Goal: Information Seeking & Learning: Learn about a topic

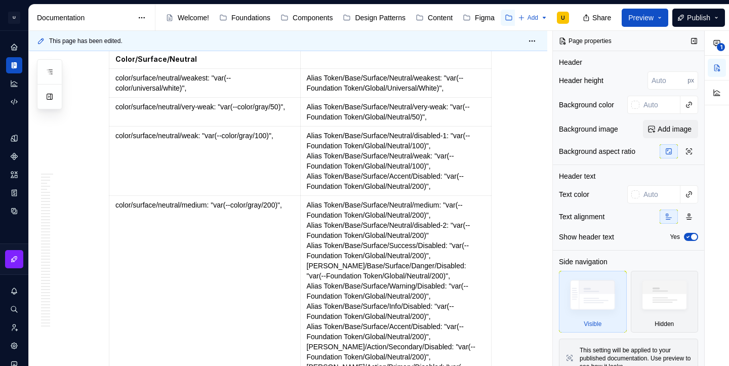
scroll to position [18187, 0]
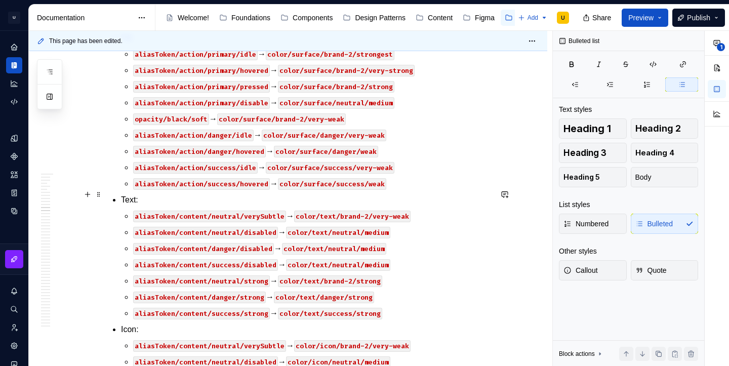
scroll to position [20588, 0]
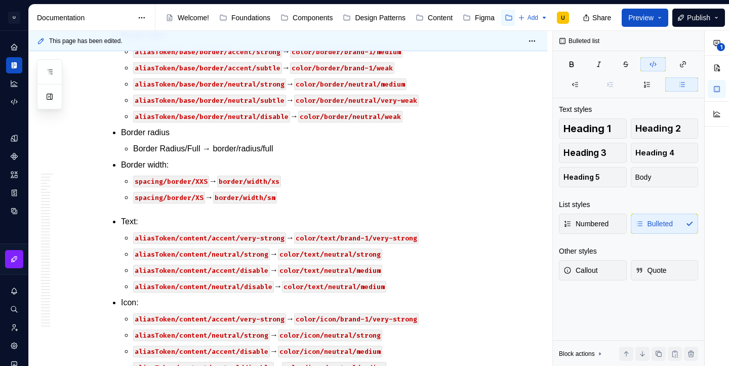
scroll to position [25948, 0]
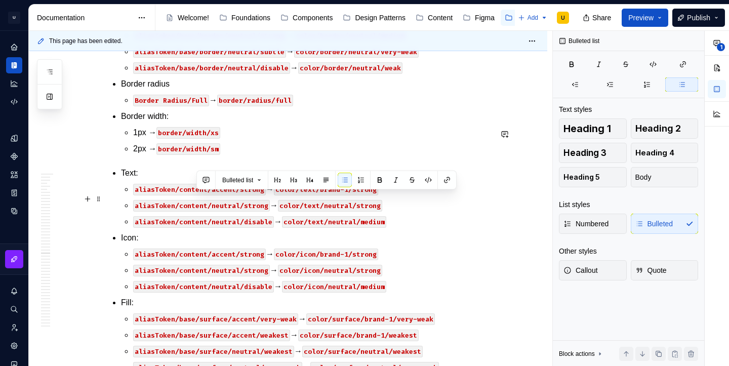
drag, startPoint x: 416, startPoint y: 197, endPoint x: 417, endPoint y: 207, distance: 9.7
copy p "OBS.: Troca não correspondente"
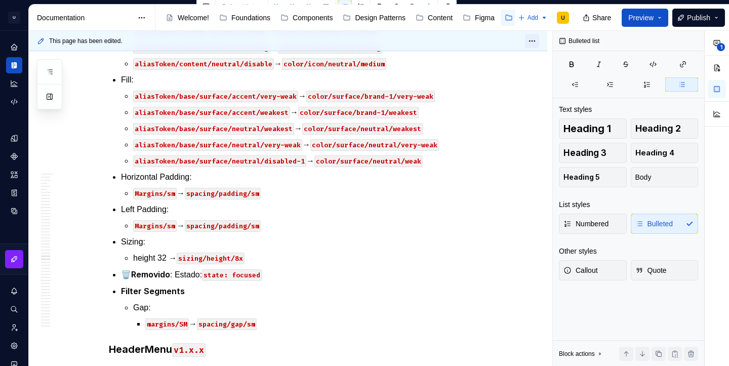
scroll to position [20556, 0]
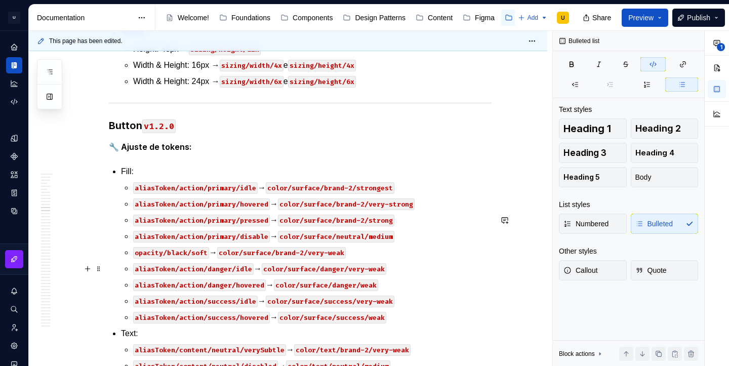
scroll to position [20606, 0]
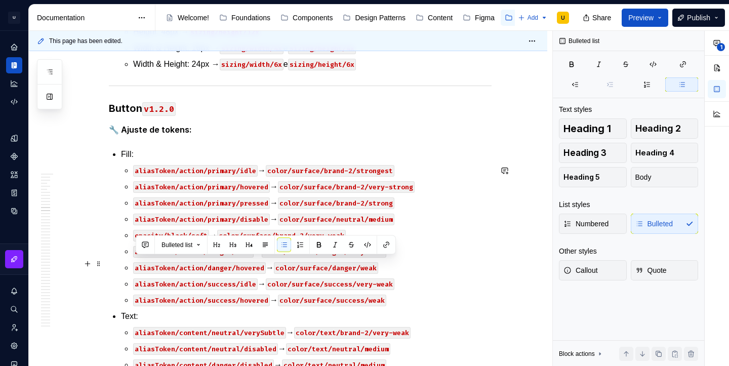
drag, startPoint x: 179, startPoint y: 264, endPoint x: 137, endPoint y: 263, distance: 42.0
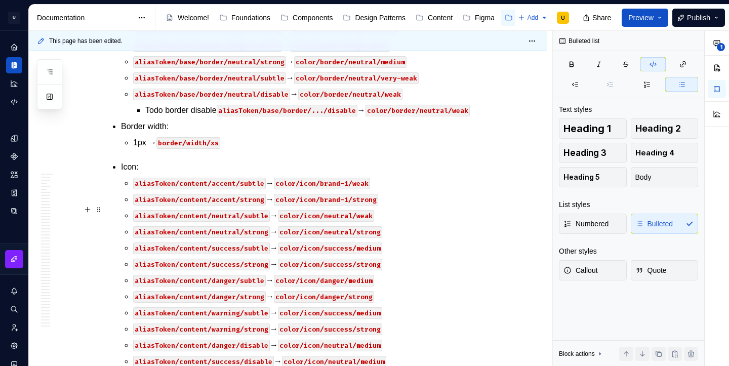
scroll to position [21648, 0]
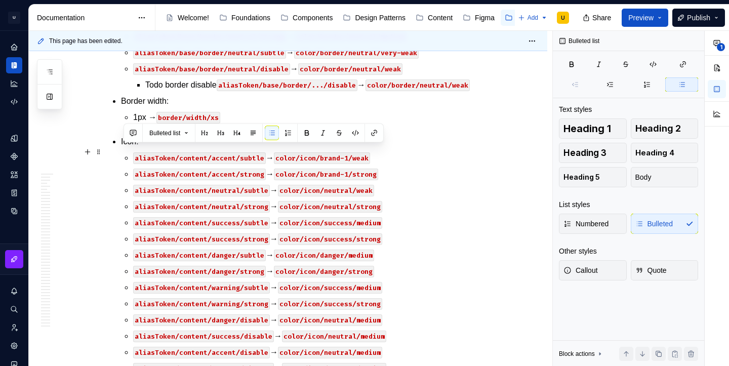
drag, startPoint x: 337, startPoint y: 172, endPoint x: 123, endPoint y: 152, distance: 214.6
copy li "Border Radius: spacing/border-radius/full → border/radius/full"
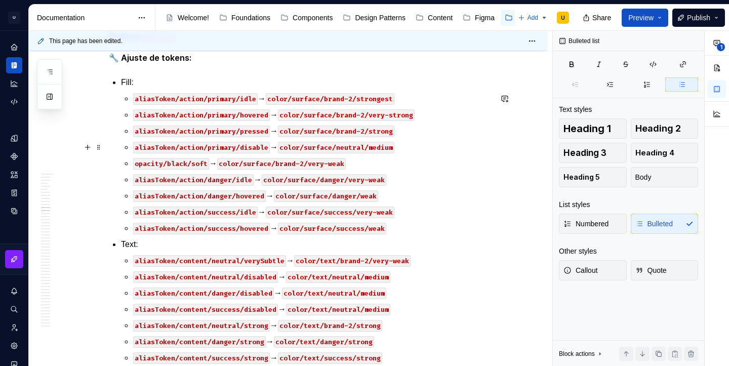
scroll to position [20624, 0]
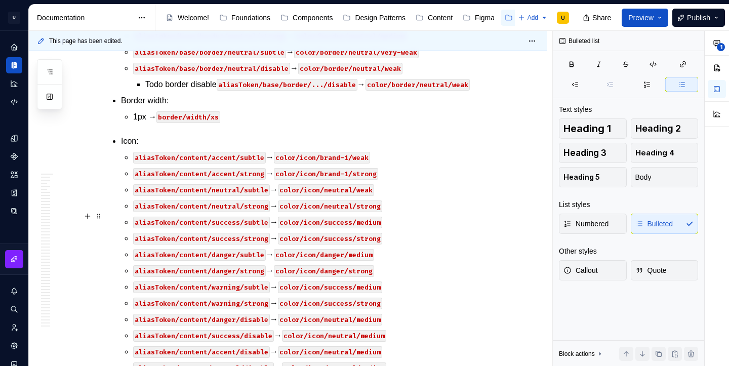
scroll to position [21699, 0]
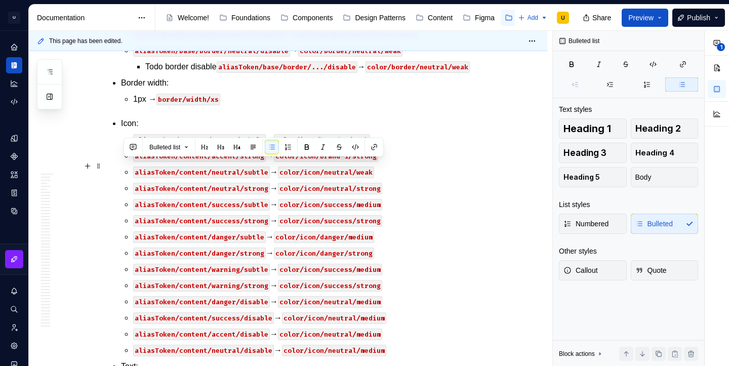
drag, startPoint x: 290, startPoint y: 181, endPoint x: 119, endPoint y: 168, distance: 171.1
copy li "Gap: spacing/margins/SM → spacing/gap/sm"
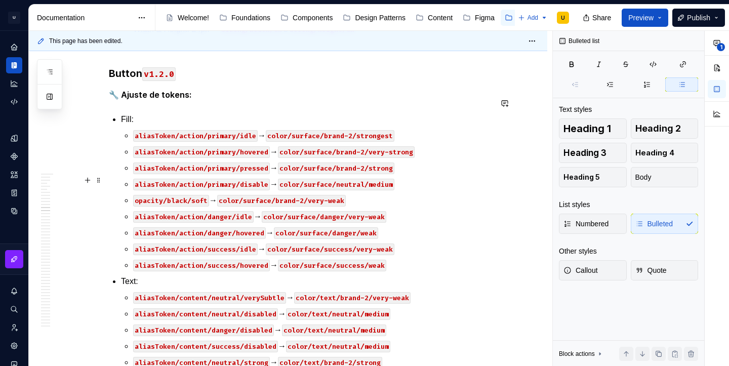
scroll to position [20670, 0]
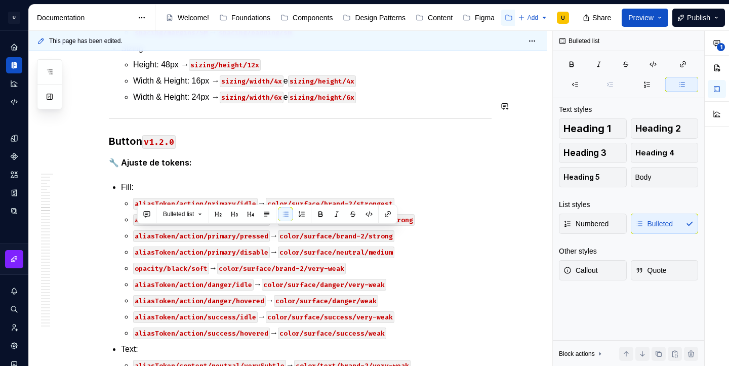
copy p "spacing/margins/SM → spacing/gap/sm"
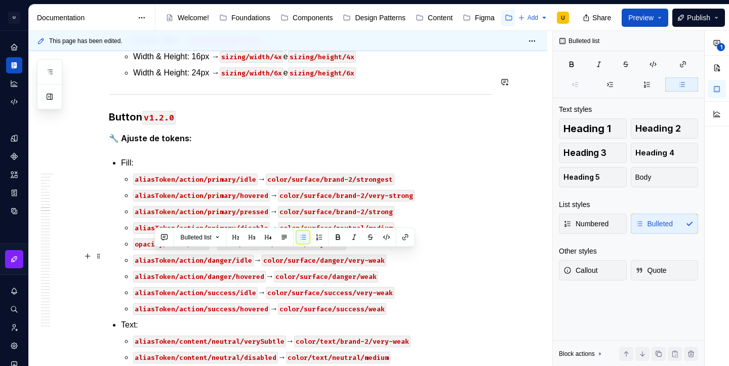
copy p "Vertical Padding:"
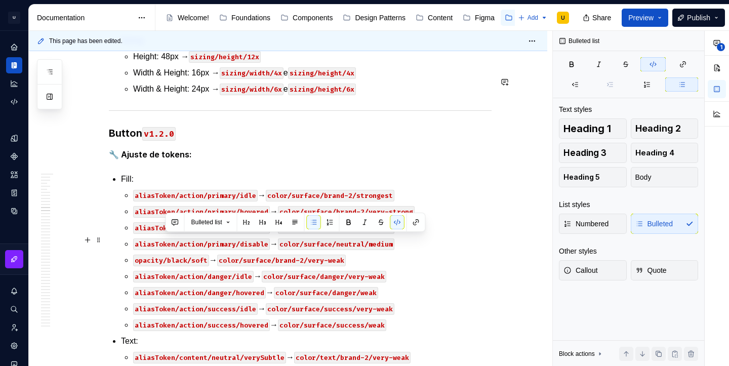
copy p "Margins/XL → spacing/padding/xl"
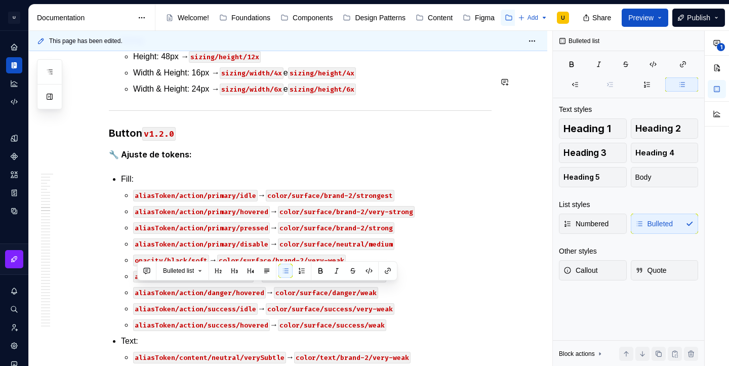
copy p "spacing/margins/SM → spacing/padding/sm"
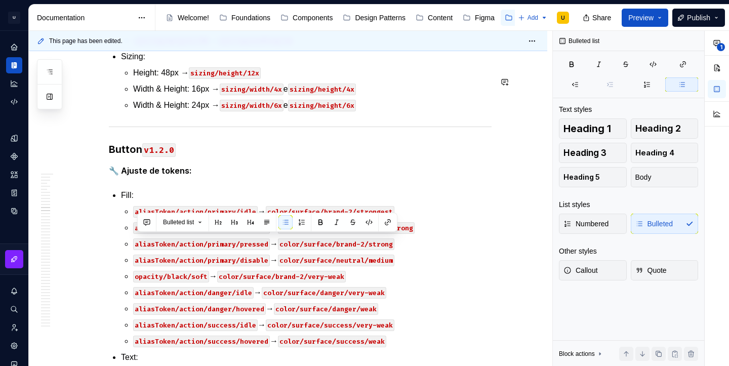
copy p "Margins/XL → spacing/padding/xl"
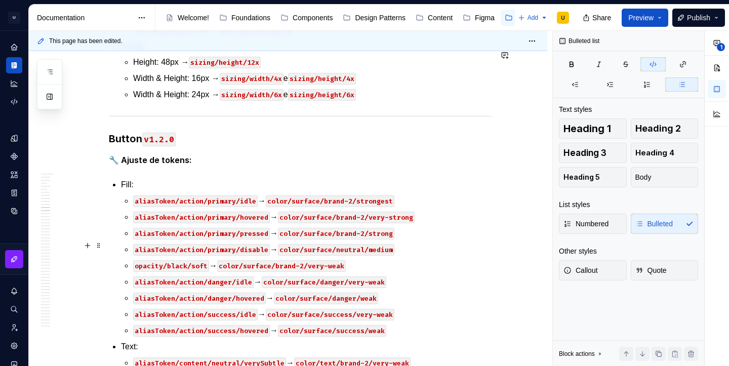
scroll to position [20722, 0]
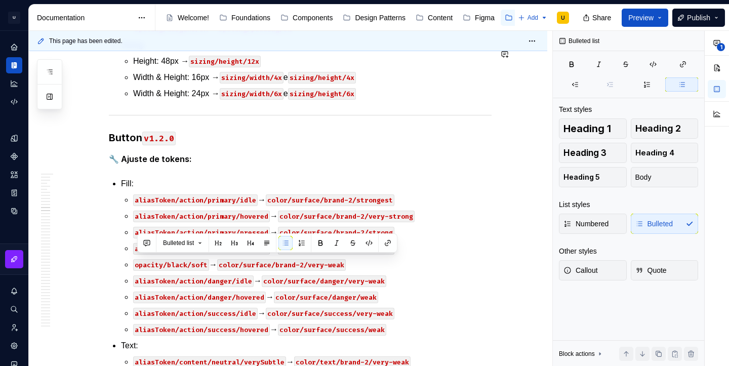
copy p "spacing/margins/LG → spacing/padding/lg"
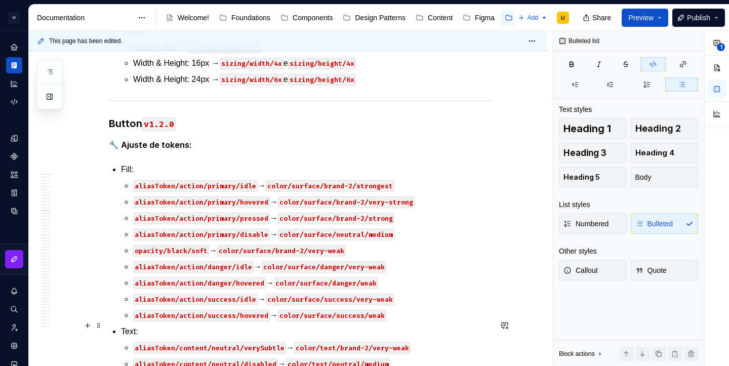
scroll to position [20768, 0]
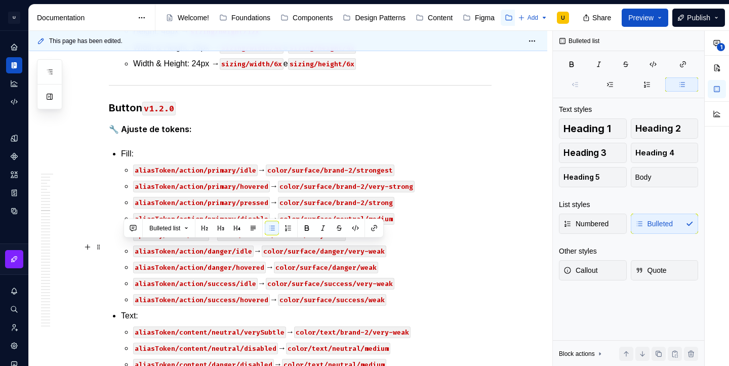
drag, startPoint x: 312, startPoint y: 266, endPoint x: 112, endPoint y: 238, distance: 201.9
copy li "Vertical Padding: spacing/margins/SM → spacing/padding/sm"
drag, startPoint x: 300, startPoint y: 262, endPoint x: 125, endPoint y: 249, distance: 175.7
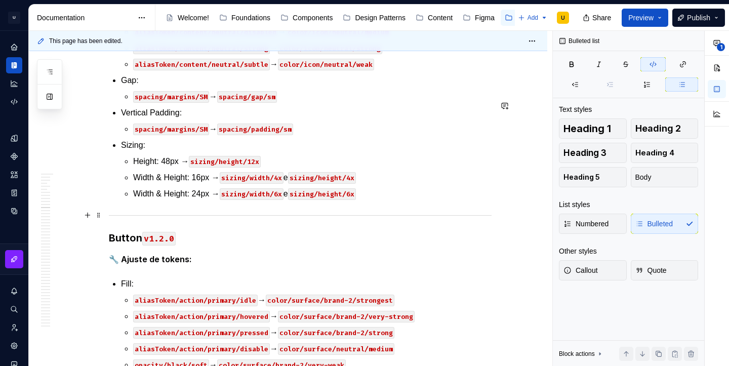
scroll to position [20670, 0]
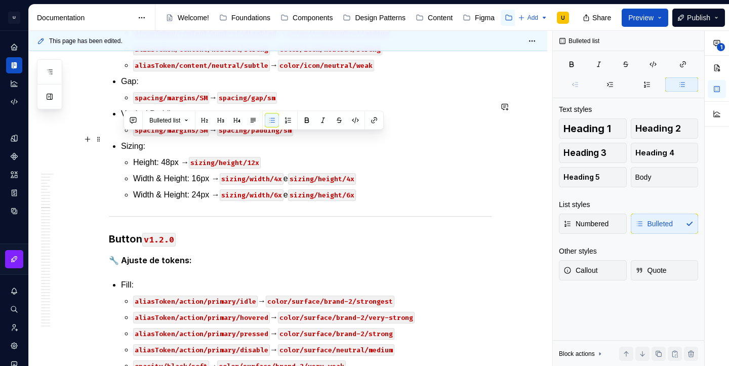
drag, startPoint x: 416, startPoint y: 155, endPoint x: 123, endPoint y: 142, distance: 292.9
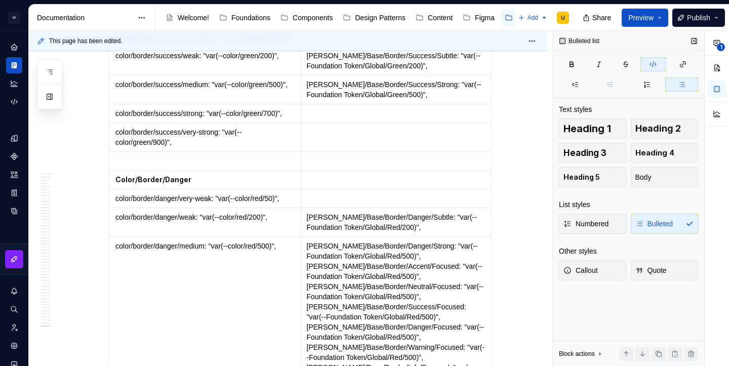
scroll to position [34164, 0]
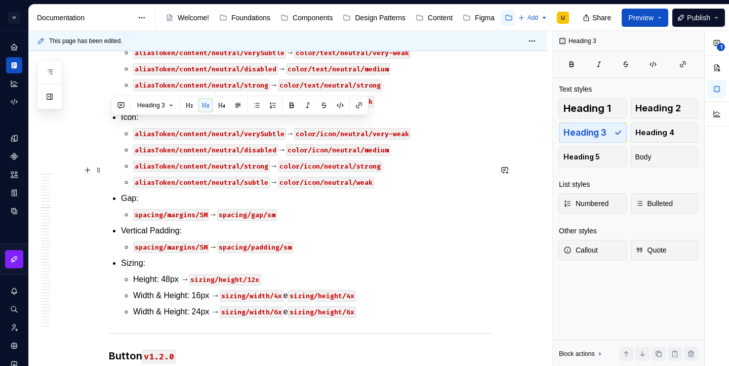
scroll to position [20632, 0]
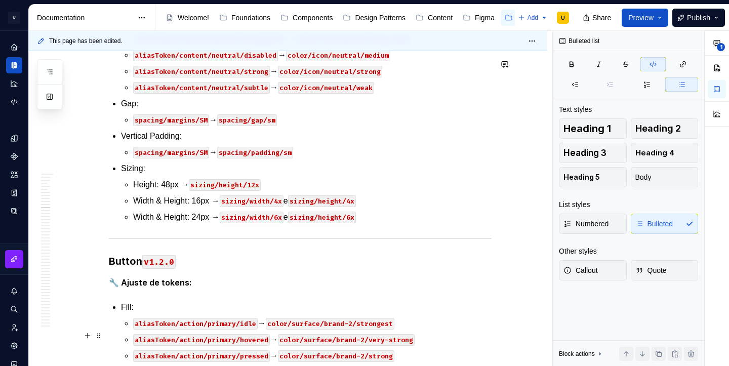
scroll to position [20728, 0]
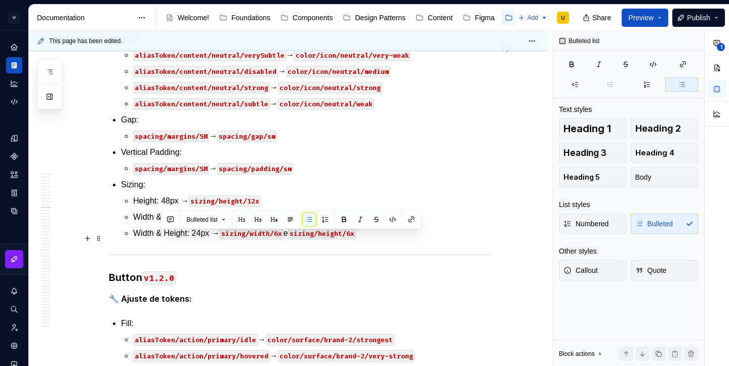
drag, startPoint x: 224, startPoint y: 237, endPoint x: 162, endPoint y: 236, distance: 62.8
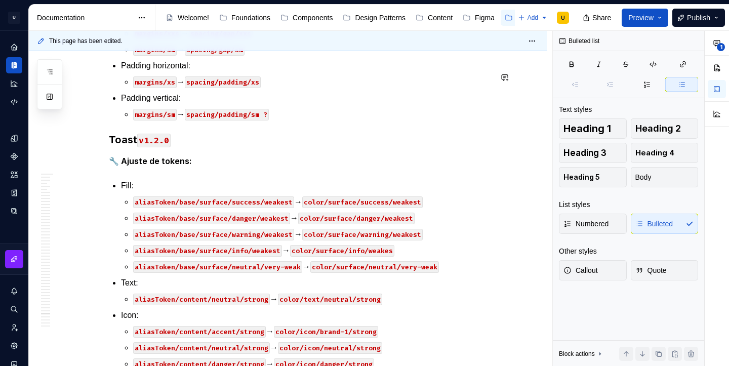
scroll to position [32643, 0]
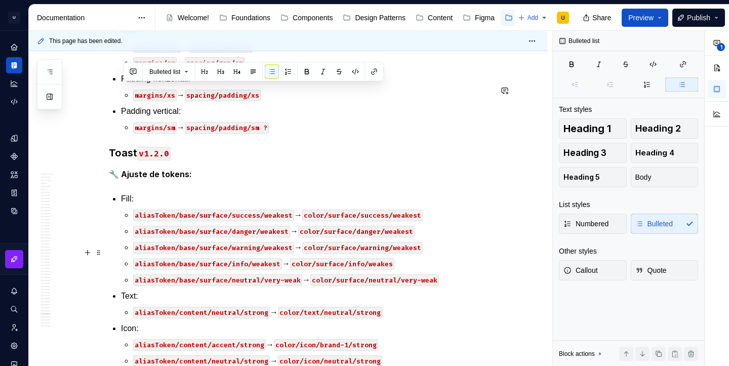
drag, startPoint x: 122, startPoint y: 74, endPoint x: 400, endPoint y: 257, distance: 332.4
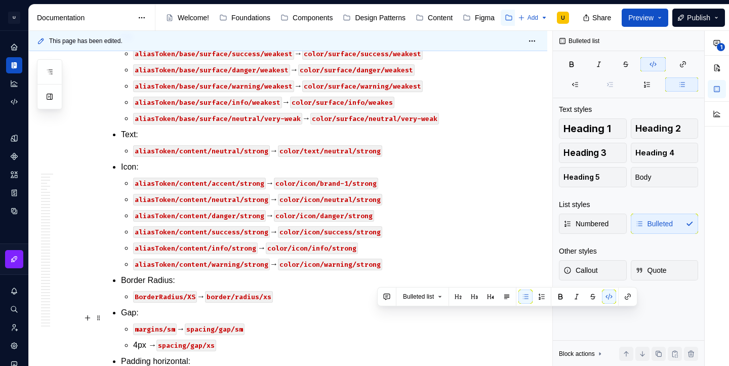
scroll to position [32824, 0]
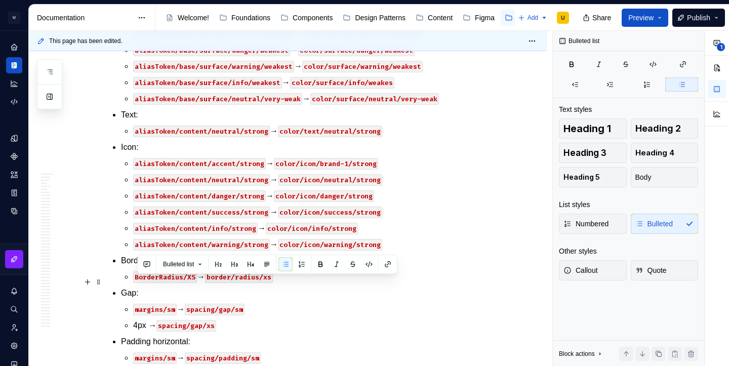
drag, startPoint x: 396, startPoint y: 331, endPoint x: 323, endPoint y: 274, distance: 92.1
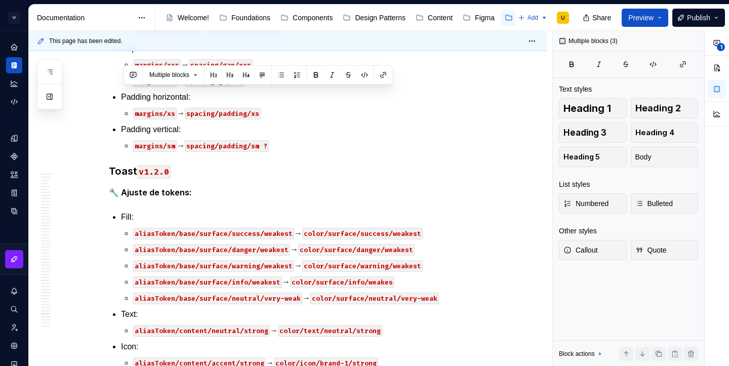
scroll to position [32480, 0]
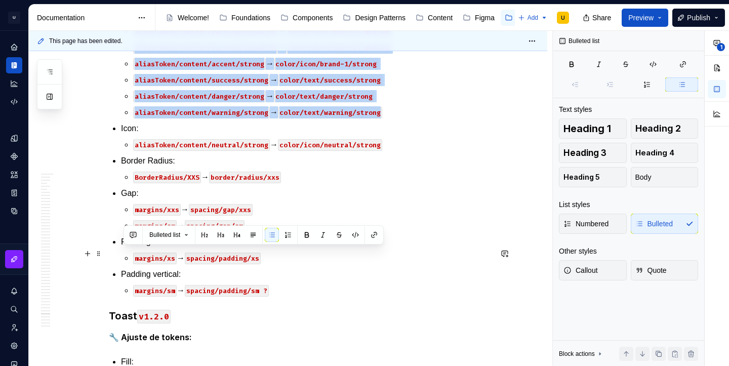
drag, startPoint x: 389, startPoint y: 284, endPoint x: 122, endPoint y: 254, distance: 269.0
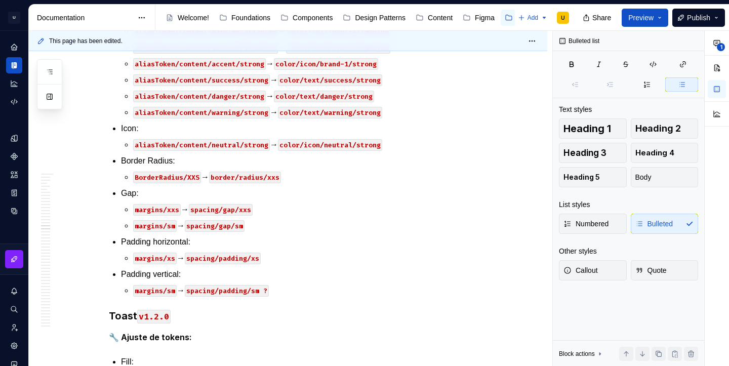
scroll to position [23640, 0]
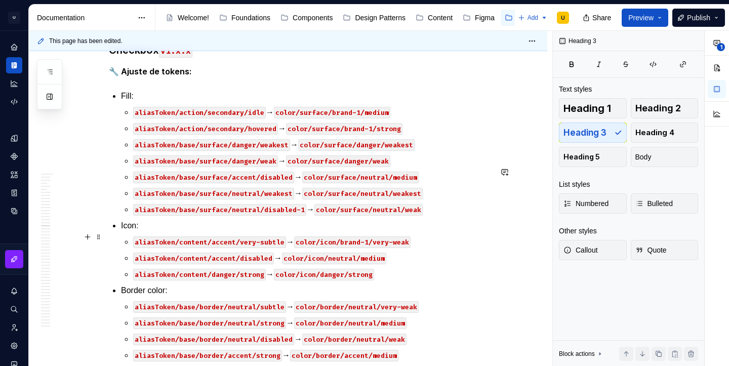
scroll to position [23688, 0]
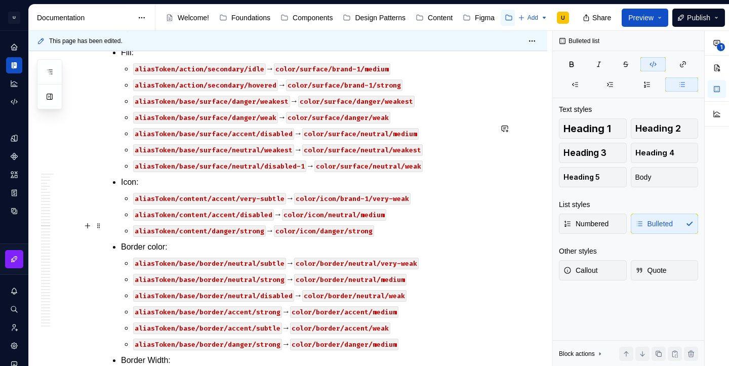
scroll to position [23731, 0]
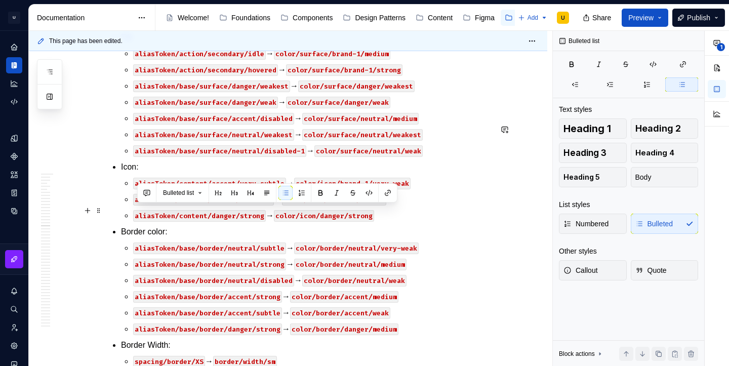
drag, startPoint x: 449, startPoint y: 296, endPoint x: 127, endPoint y: 215, distance: 331.9
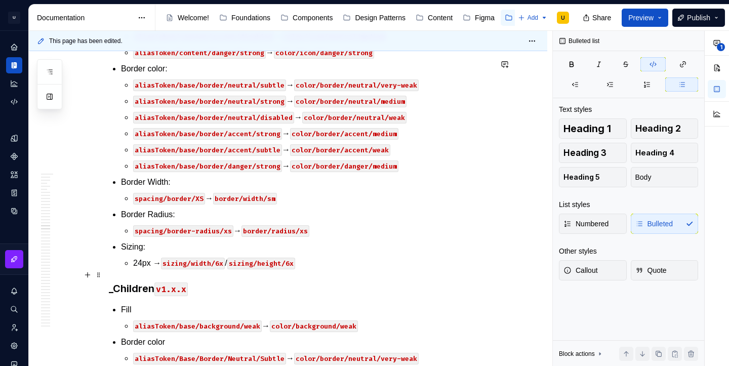
scroll to position [23810, 0]
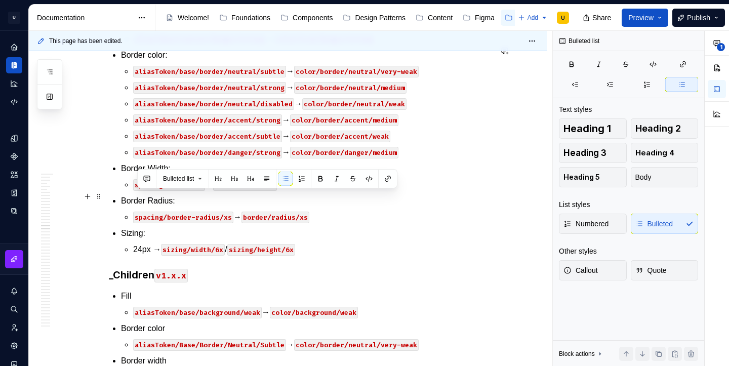
drag, startPoint x: 391, startPoint y: 309, endPoint x: 128, endPoint y: 196, distance: 286.5
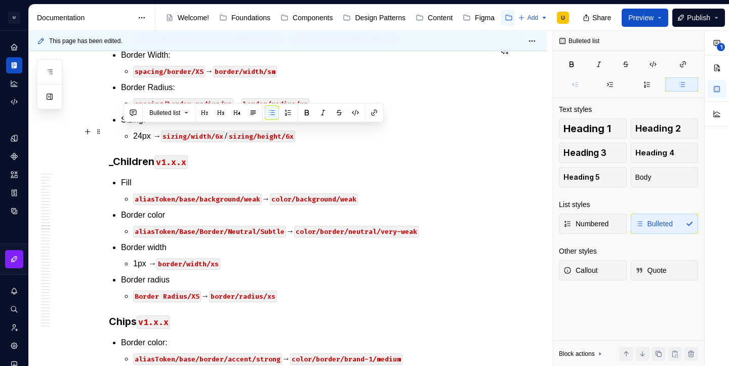
drag, startPoint x: 402, startPoint y: 180, endPoint x: 122, endPoint y: 136, distance: 283.0
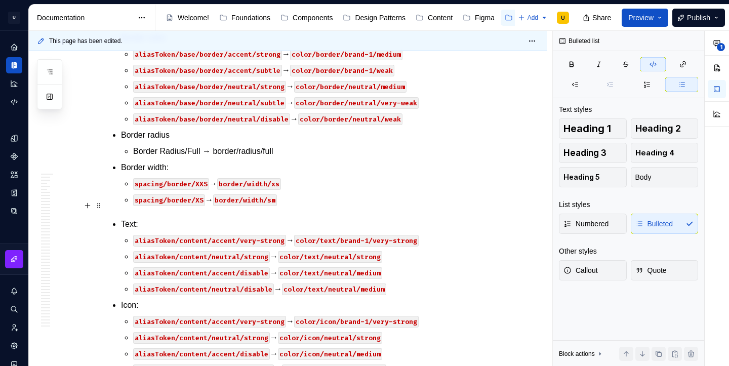
scroll to position [24162, 0]
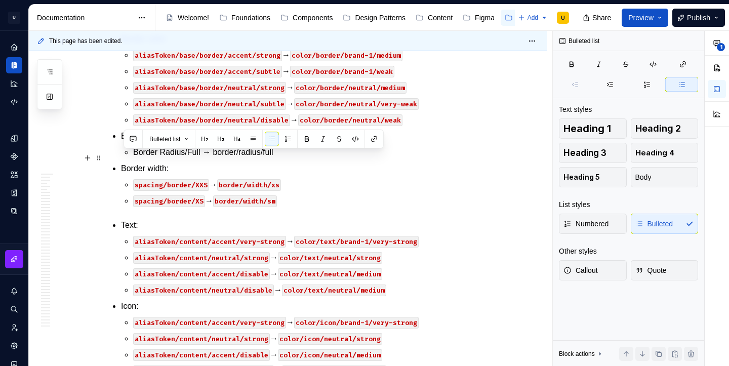
drag, startPoint x: 406, startPoint y: 258, endPoint x: 124, endPoint y: 162, distance: 298.0
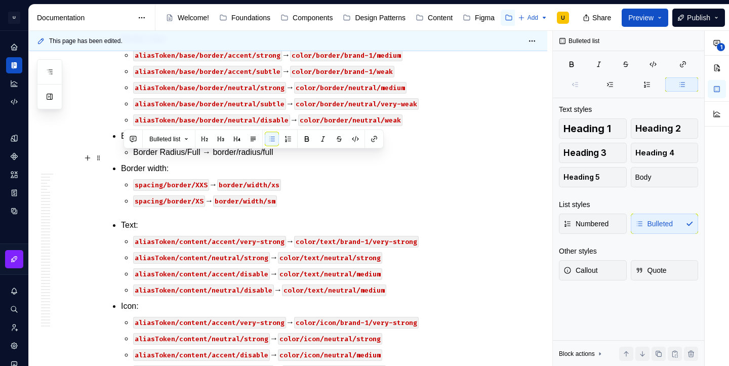
drag, startPoint x: 416, startPoint y: 254, endPoint x: 107, endPoint y: 159, distance: 322.6
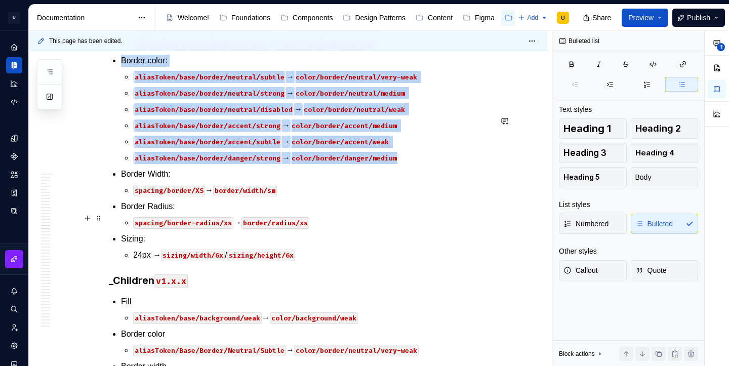
scroll to position [23783, 0]
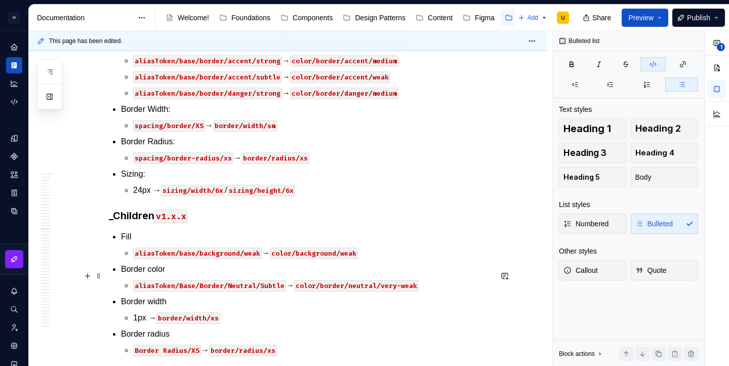
scroll to position [23915, 0]
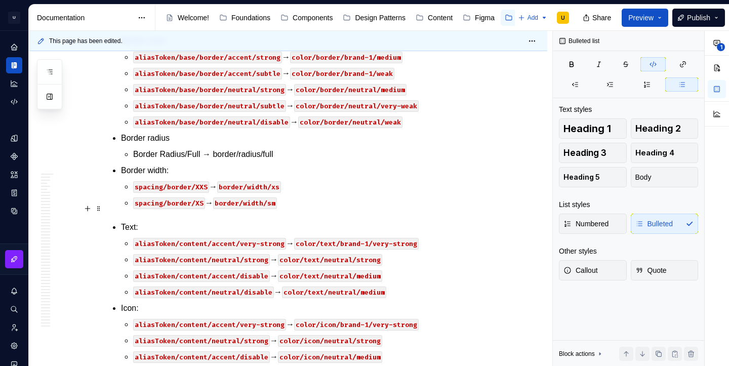
scroll to position [24244, 0]
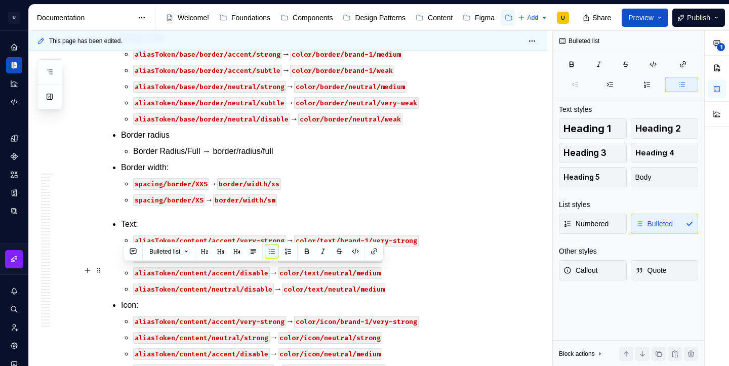
drag, startPoint x: 287, startPoint y: 287, endPoint x: 118, endPoint y: 274, distance: 168.6
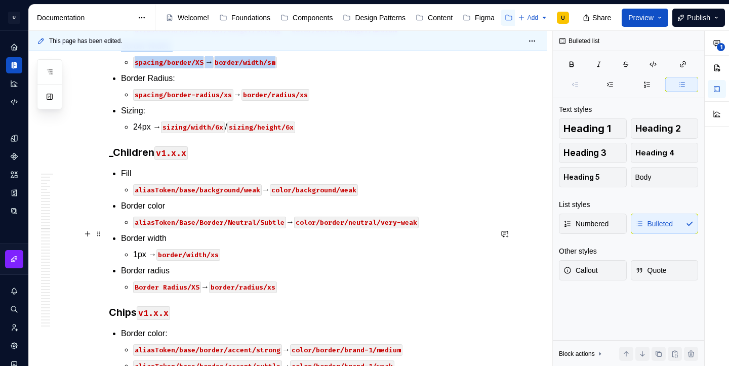
scroll to position [23942, 0]
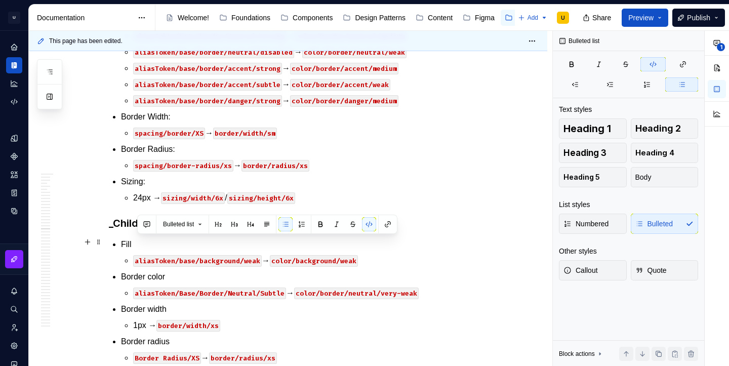
drag, startPoint x: 209, startPoint y: 242, endPoint x: 132, endPoint y: 243, distance: 77.0
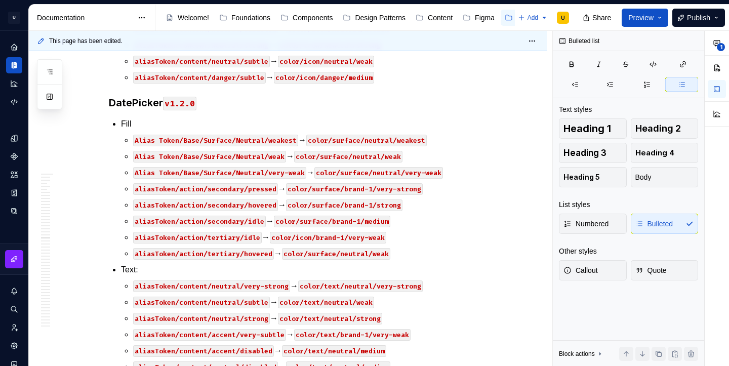
scroll to position [25182, 0]
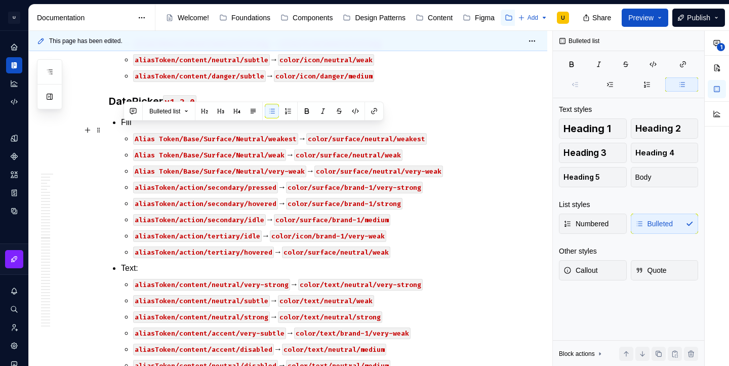
drag, startPoint x: 277, startPoint y: 212, endPoint x: 117, endPoint y: 135, distance: 177.3
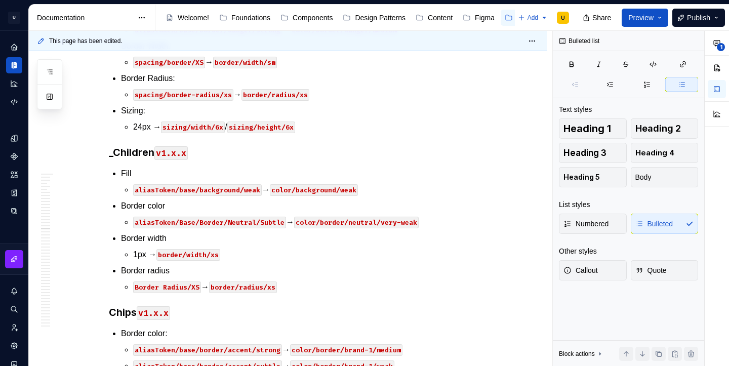
scroll to position [24015, 0]
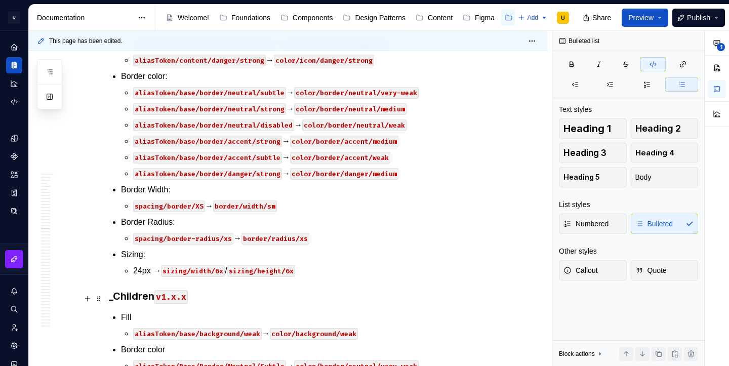
type textarea "*"
